Goal: Information Seeking & Learning: Learn about a topic

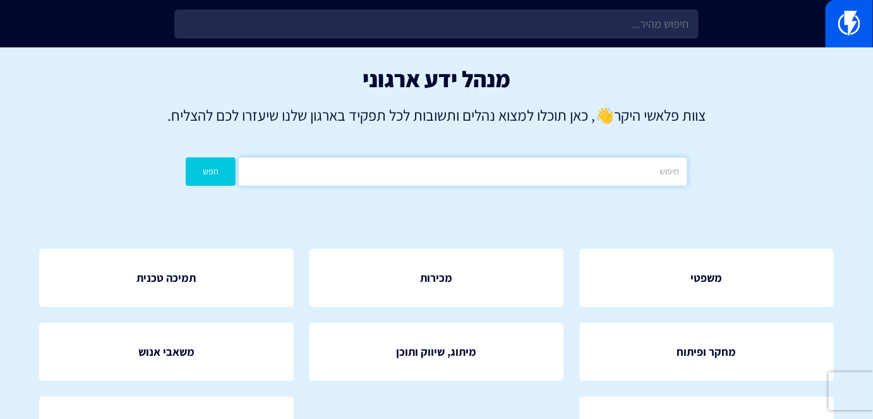
click at [507, 176] on input "text" at bounding box center [463, 171] width 448 height 28
type input "תבנית"
click at [186, 157] on button "חפש" at bounding box center [211, 171] width 50 height 28
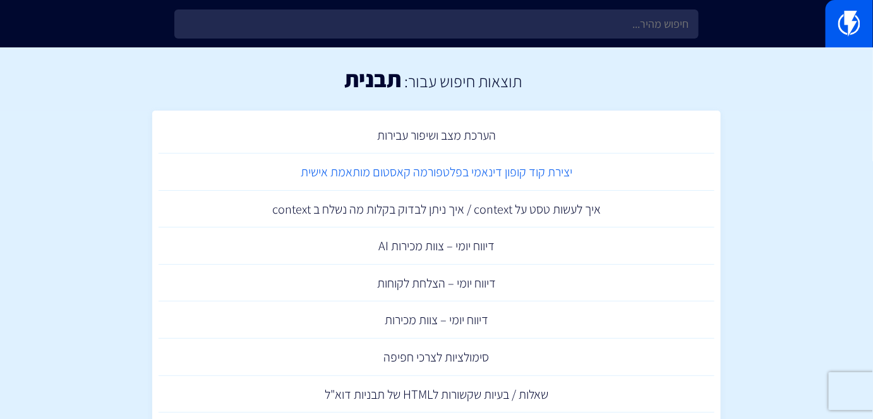
drag, startPoint x: 0, startPoint y: 0, endPoint x: 507, endPoint y: 174, distance: 536.3
click at [507, 174] on link "יצירת קוד קופון דינאמי בפלטפורמה קאסטום מותאמת אישית" at bounding box center [437, 172] width 556 height 37
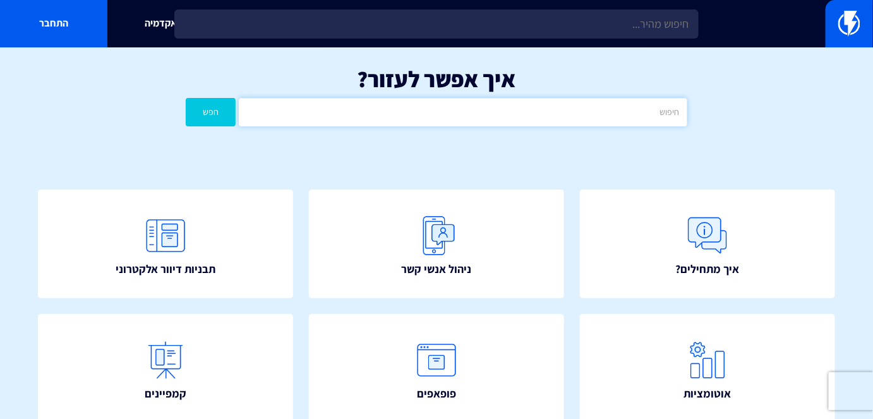
click at [504, 109] on input "text" at bounding box center [463, 112] width 448 height 28
type input "טיזר"
click at [186, 98] on button "חפש" at bounding box center [211, 112] width 50 height 28
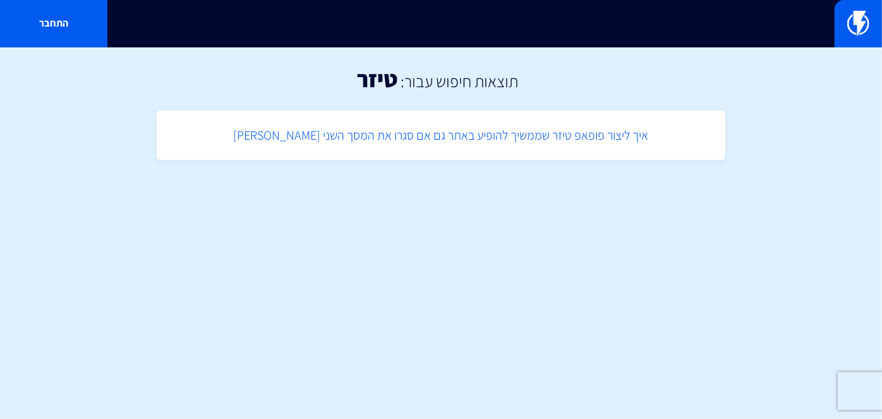
click at [433, 145] on link "איך ליצור פופאפ טיזר שממשיך להופיע באתר גם אם סגרו את המסך השני [PERSON_NAME]" at bounding box center [441, 135] width 556 height 37
